Goal: Task Accomplishment & Management: Complete application form

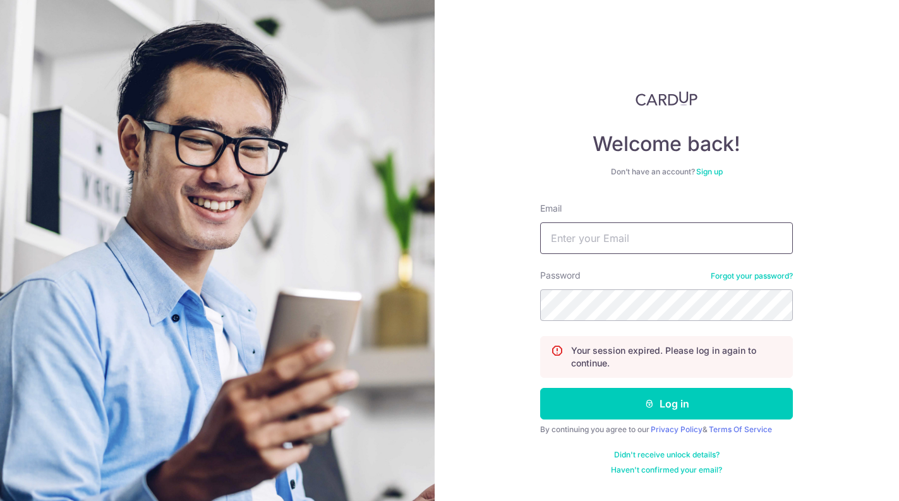
type input "deborah.tan.jy@gmail.com"
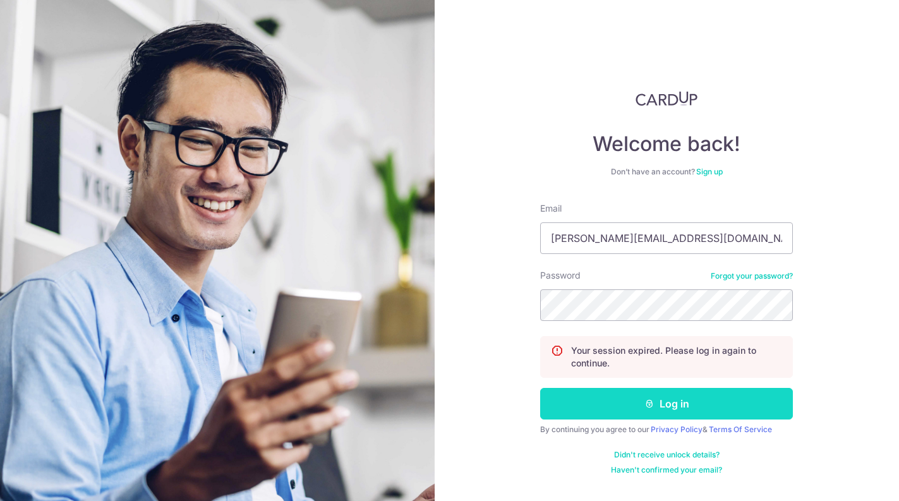
click at [607, 416] on button "Log in" at bounding box center [666, 404] width 253 height 32
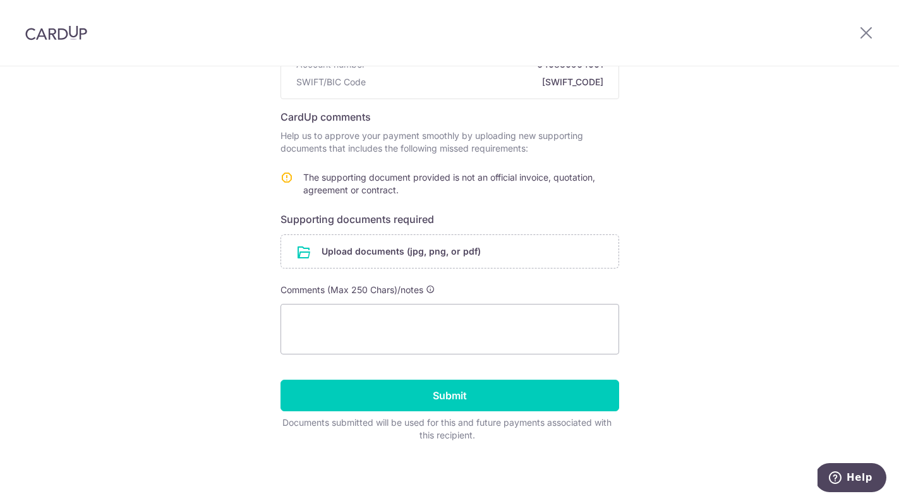
scroll to position [168, 0]
click at [361, 251] on input "file" at bounding box center [449, 251] width 337 height 33
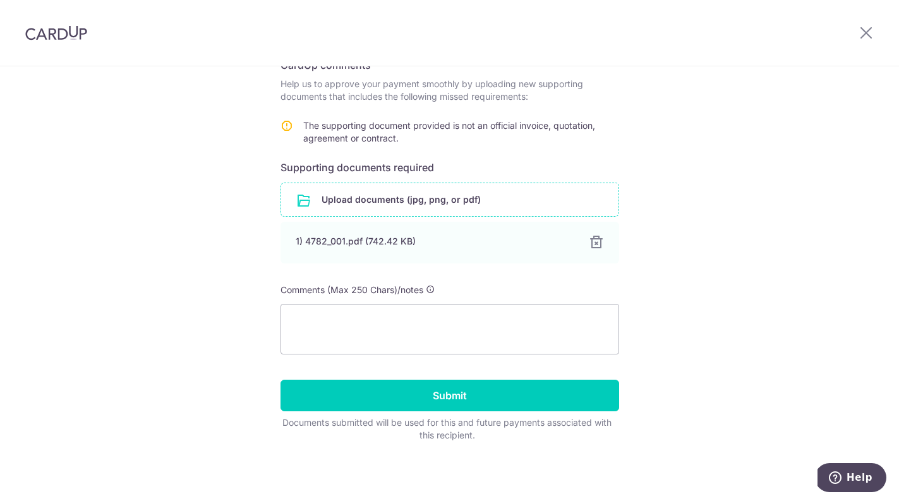
scroll to position [220, 0]
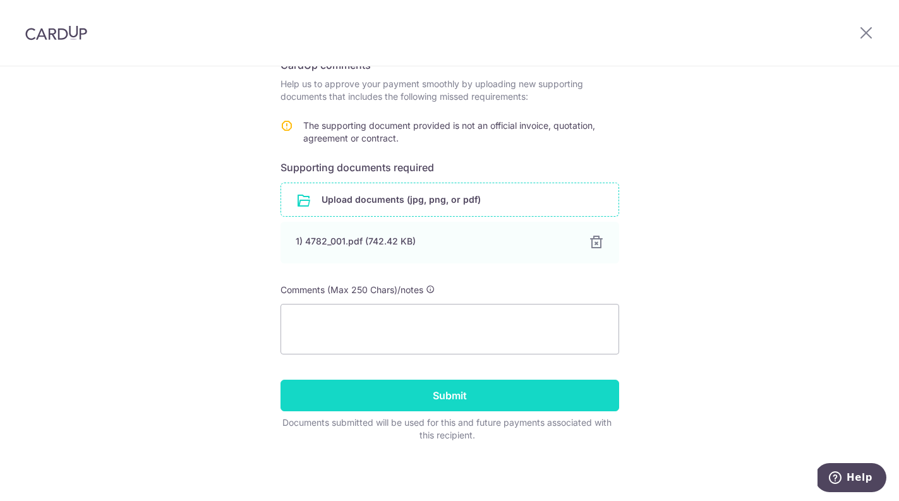
click at [526, 394] on input "Submit" at bounding box center [450, 396] width 339 height 32
